Goal: Communication & Community: Answer question/provide support

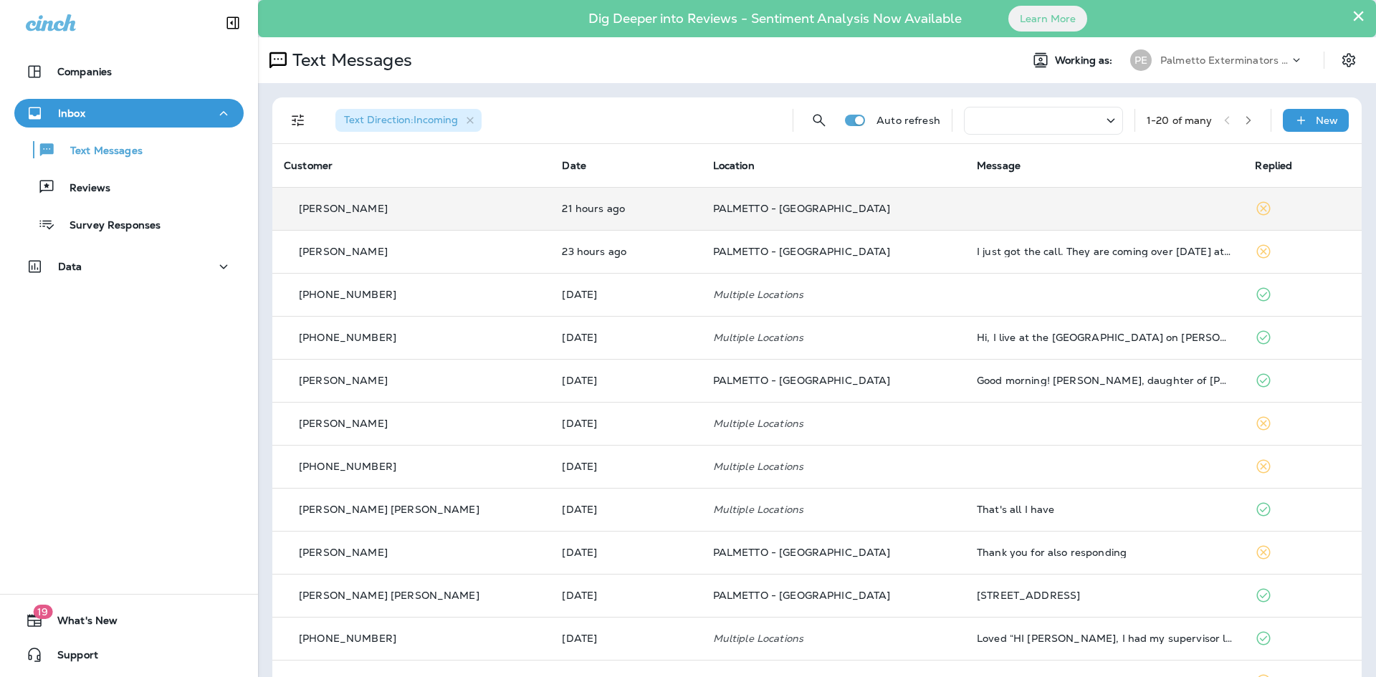
click at [460, 220] on td "[PERSON_NAME]" at bounding box center [411, 208] width 278 height 43
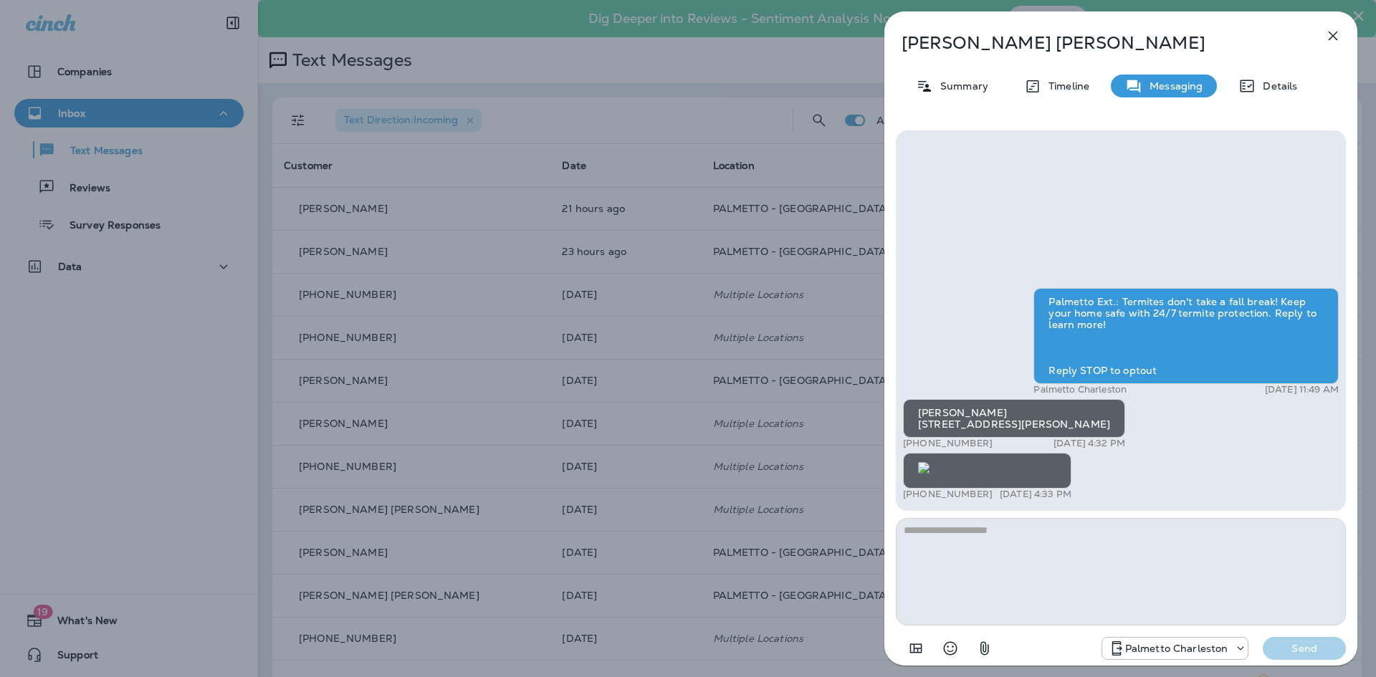
scroll to position [1, 0]
click at [1047, 539] on textarea at bounding box center [1121, 571] width 450 height 107
type textarea "*"
click at [1297, 646] on p "Send" at bounding box center [1304, 648] width 60 height 13
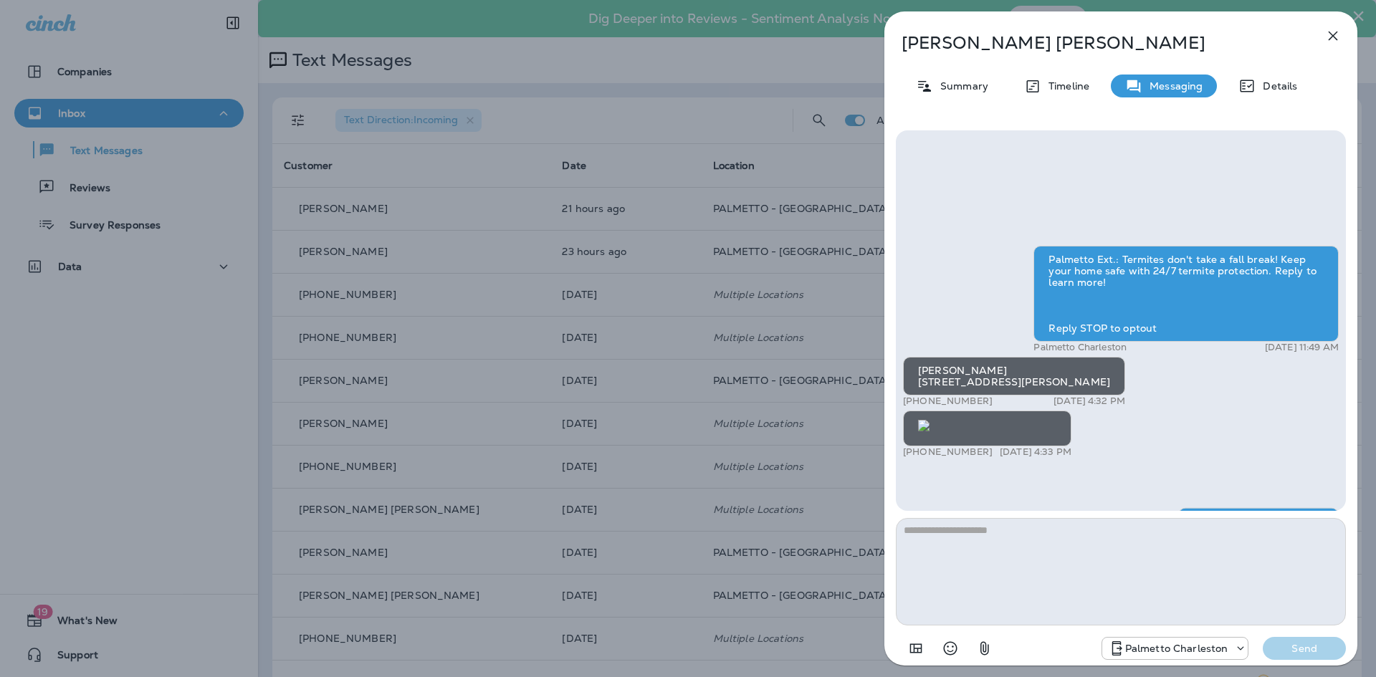
scroll to position [-42, 0]
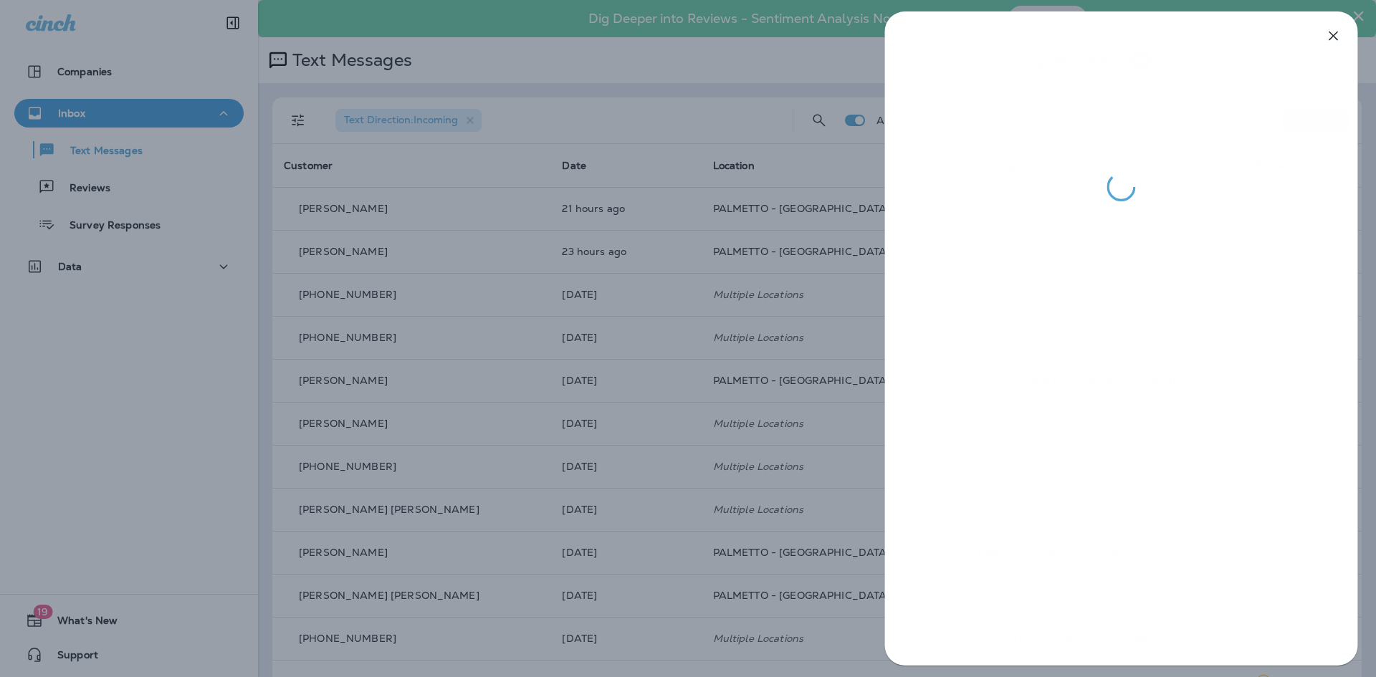
click at [724, 226] on div at bounding box center [688, 338] width 1376 height 677
